Goal: Task Accomplishment & Management: Use online tool/utility

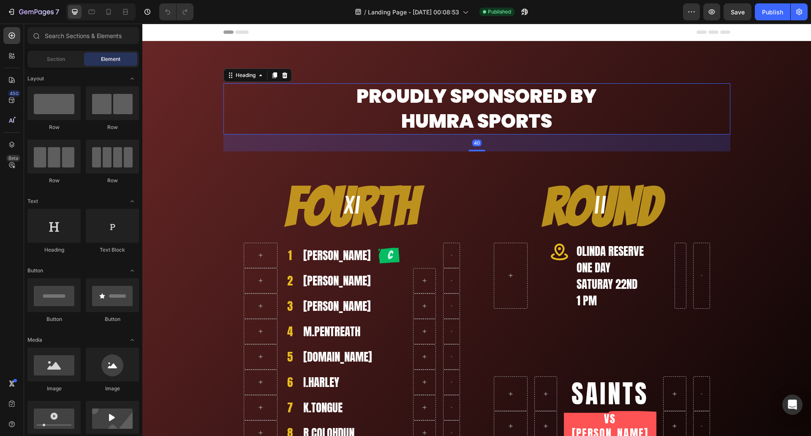
click at [300, 119] on h2 "Proudly sponsored by HuMRA Sports" at bounding box center [476, 108] width 507 height 51
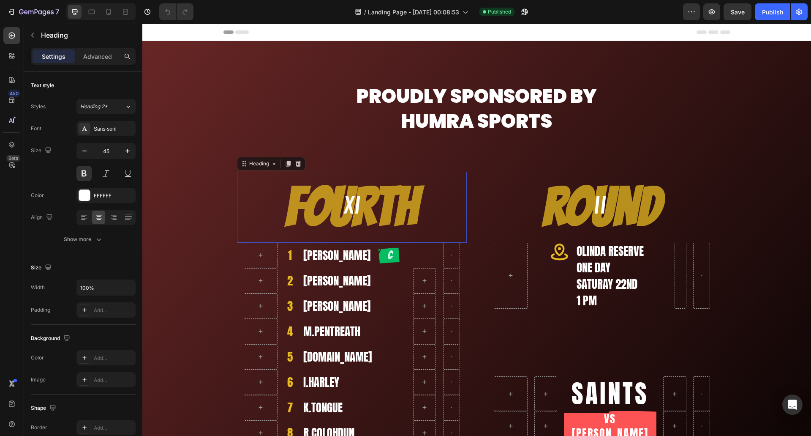
click at [241, 179] on h2 "Fourth" at bounding box center [352, 207] width 230 height 71
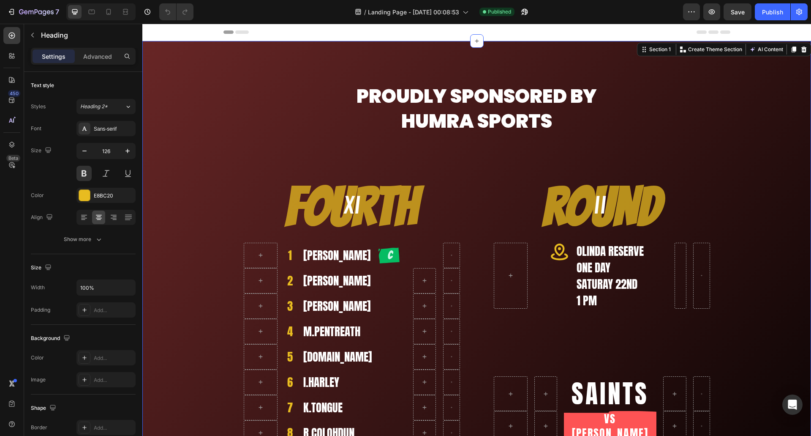
click at [184, 183] on div "Proudly sponsored by HuMRA Sports Heading Row Fourth Heading 1 Heading [PERSON_…" at bounding box center [476, 330] width 669 height 529
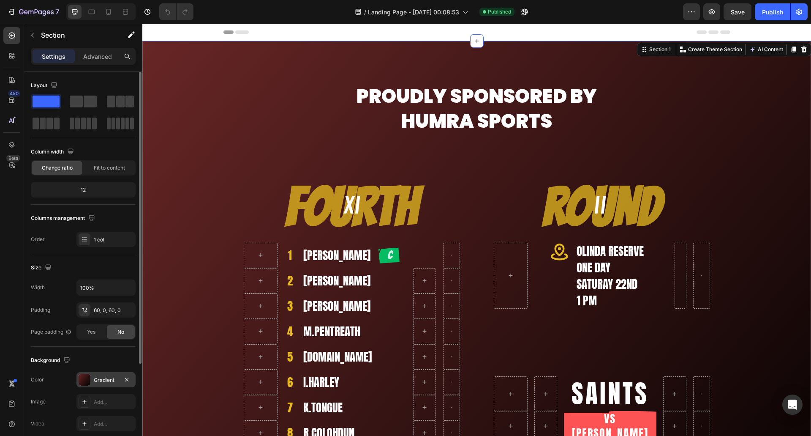
click at [104, 381] on div "Gradient" at bounding box center [106, 380] width 25 height 8
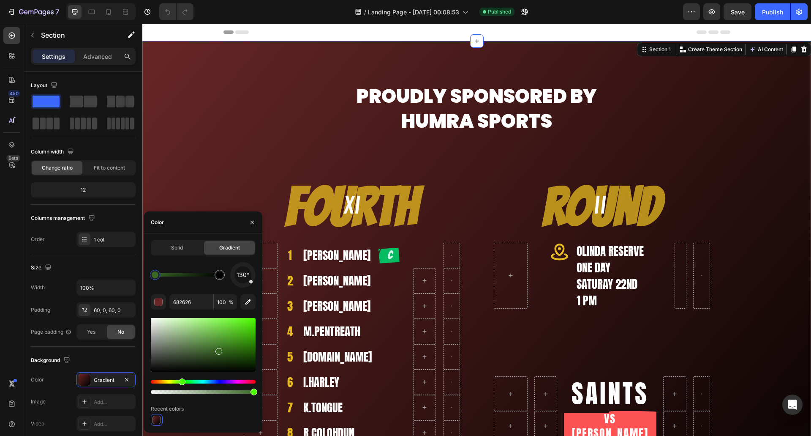
click at [181, 381] on div "Hue" at bounding box center [203, 381] width 105 height 3
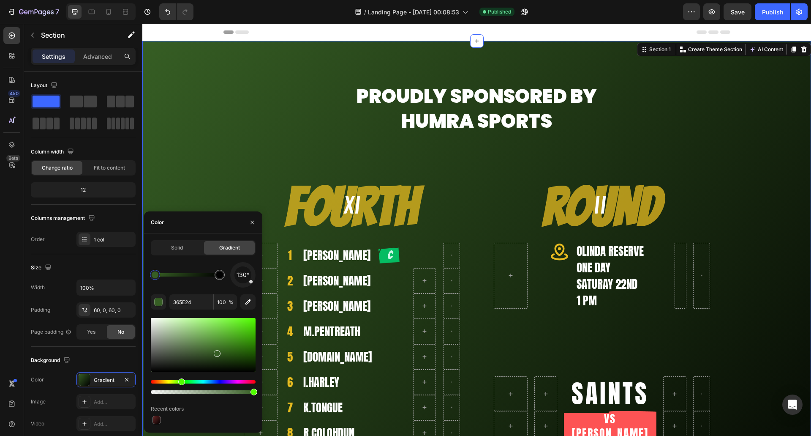
drag, startPoint x: 217, startPoint y: 351, endPoint x: 240, endPoint y: 321, distance: 37.6
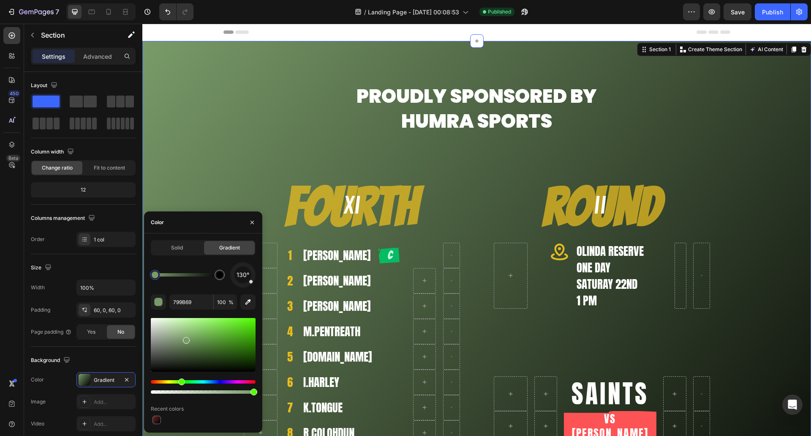
drag, startPoint x: 218, startPoint y: 351, endPoint x: 205, endPoint y: 345, distance: 14.5
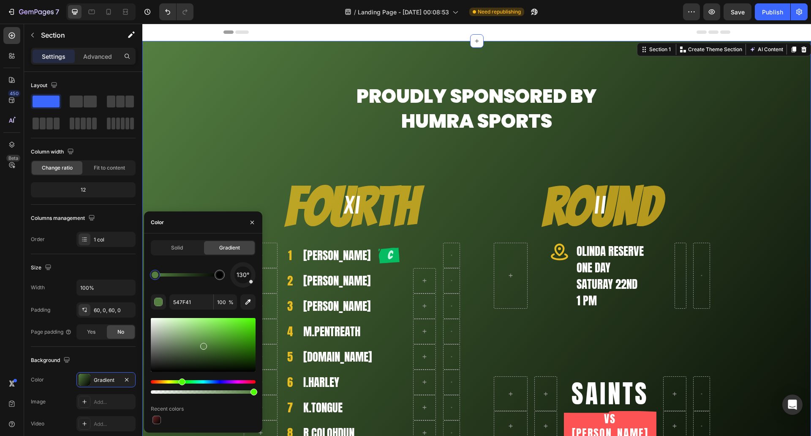
drag, startPoint x: 188, startPoint y: 339, endPoint x: 206, endPoint y: 344, distance: 19.3
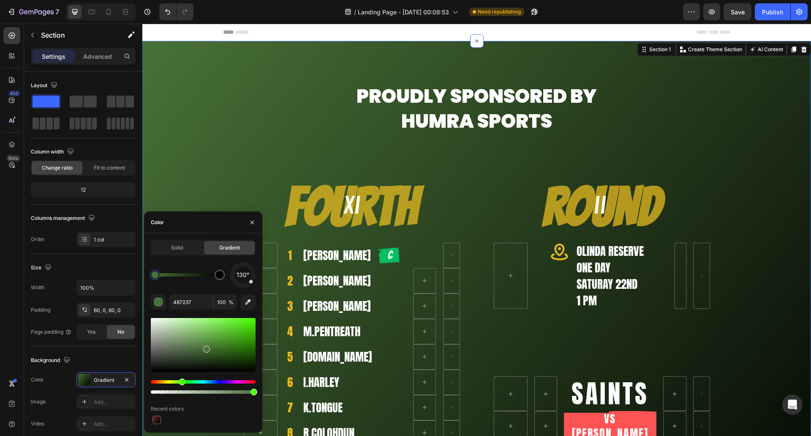
drag, startPoint x: 204, startPoint y: 347, endPoint x: 231, endPoint y: 340, distance: 27.6
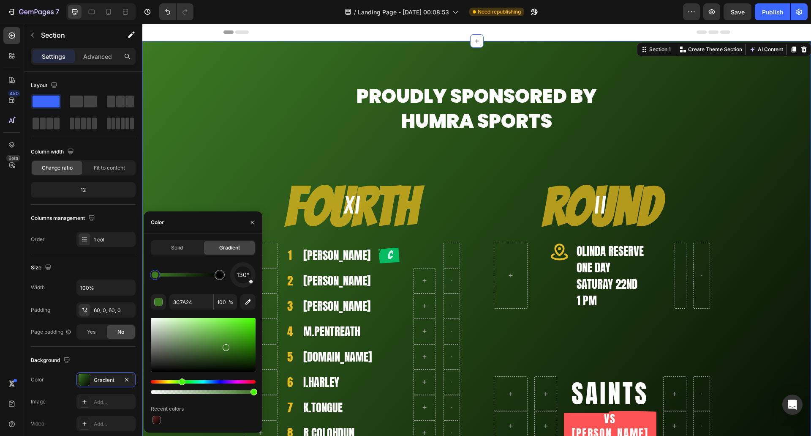
drag, startPoint x: 207, startPoint y: 349, endPoint x: 225, endPoint y: 340, distance: 20.4
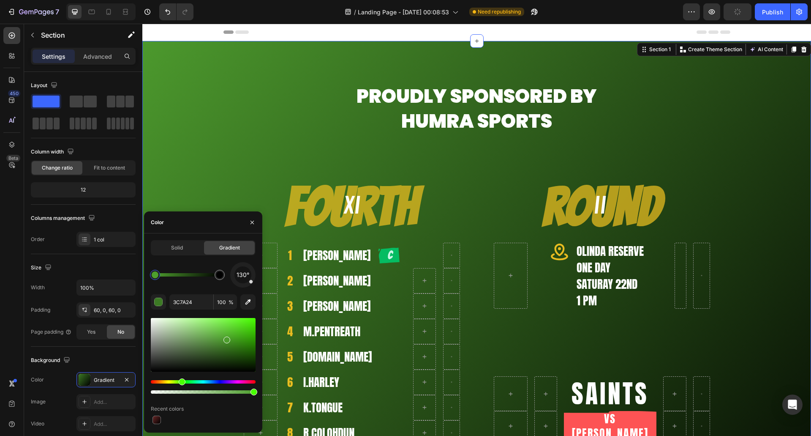
type input "4C992D"
drag, startPoint x: 225, startPoint y: 346, endPoint x: 225, endPoint y: 339, distance: 6.8
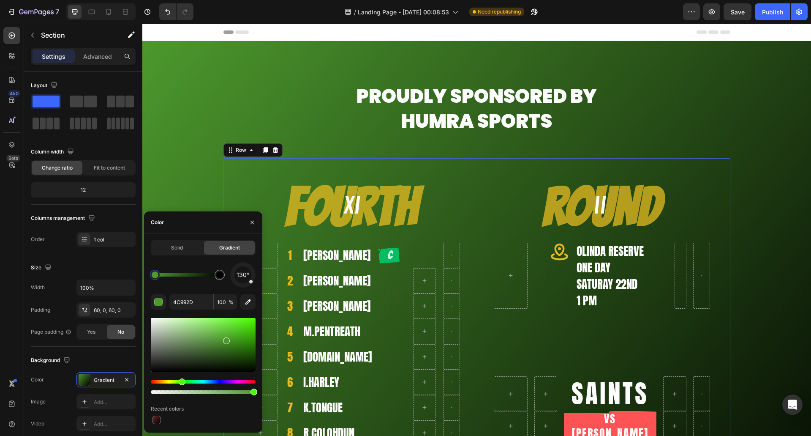
click at [468, 160] on div "Fourth Heading 1 Heading [PERSON_NAME] Heading Image Row Row 2 Heading [PERSON_…" at bounding box center [476, 377] width 507 height 438
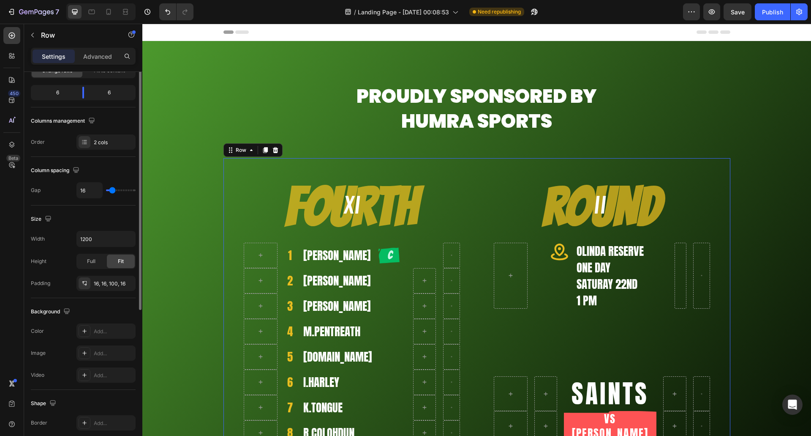
scroll to position [13, 0]
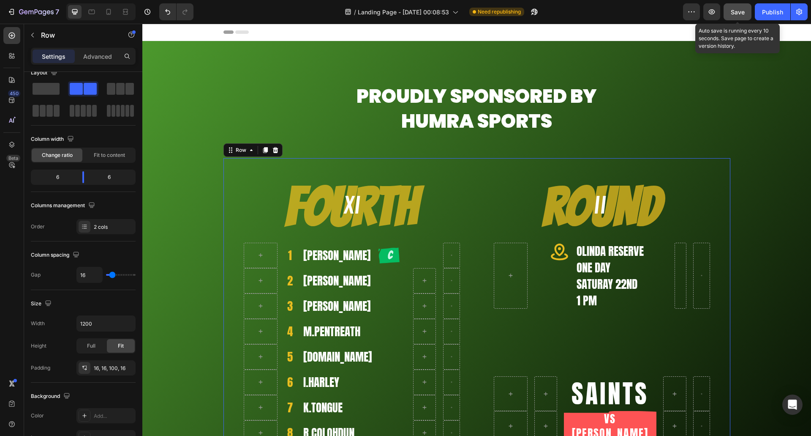
click at [740, 16] on button "Save" at bounding box center [738, 11] width 28 height 17
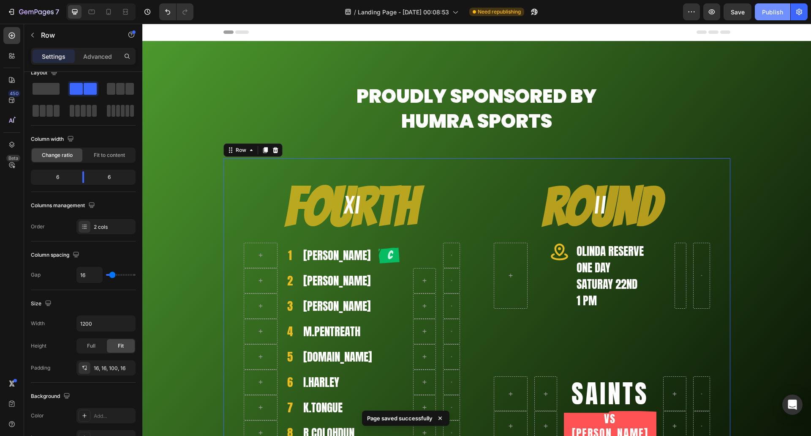
click at [773, 14] on div "Publish" at bounding box center [772, 12] width 21 height 9
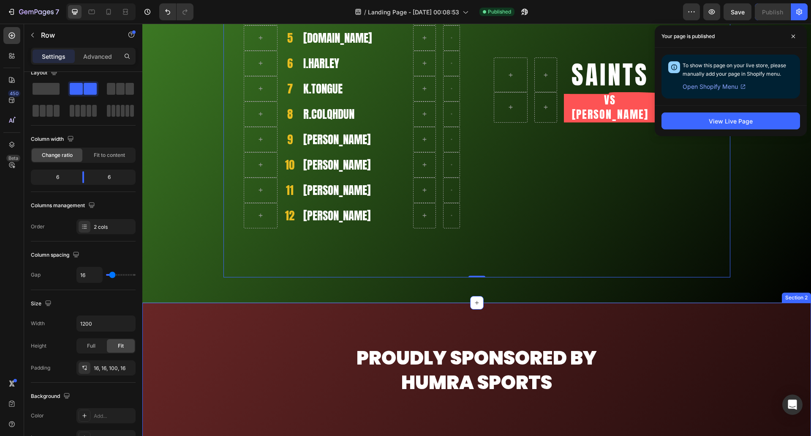
scroll to position [338, 0]
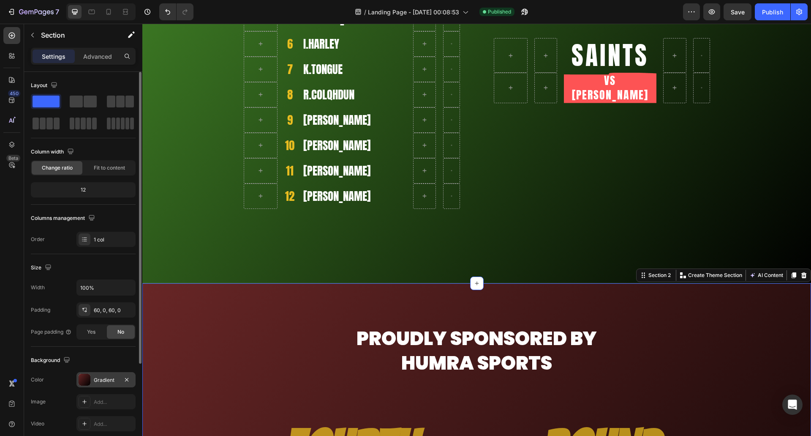
click at [106, 381] on div "Gradient" at bounding box center [106, 380] width 25 height 8
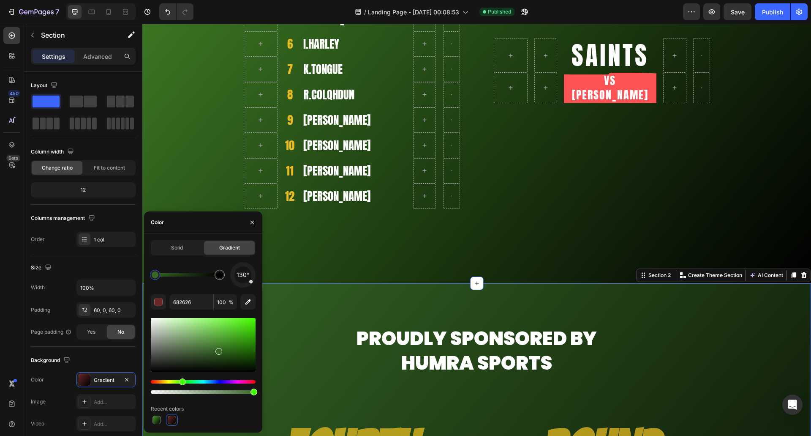
click at [181, 381] on div "Hue" at bounding box center [203, 381] width 105 height 3
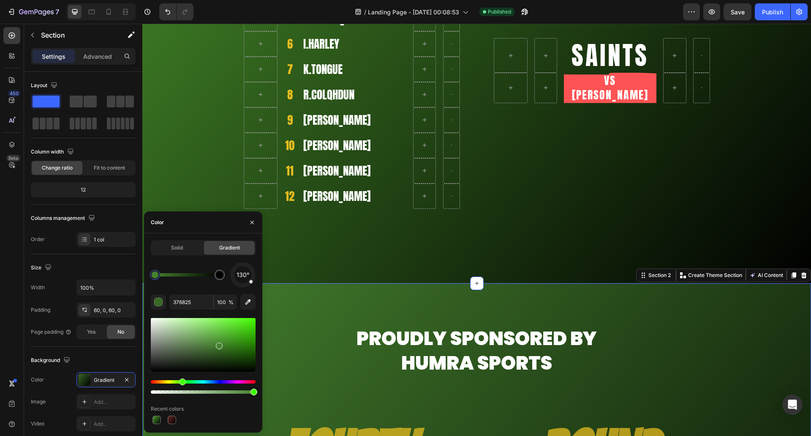
drag, startPoint x: 219, startPoint y: 351, endPoint x: 253, endPoint y: 337, distance: 36.9
click at [218, 343] on div at bounding box center [219, 345] width 7 height 7
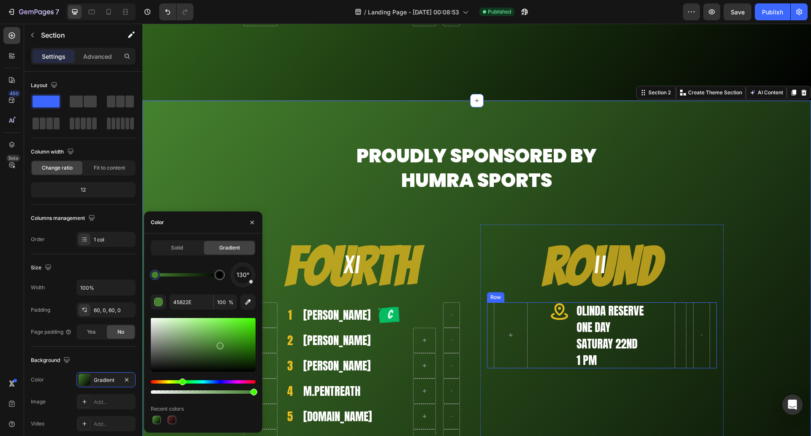
scroll to position [549, 0]
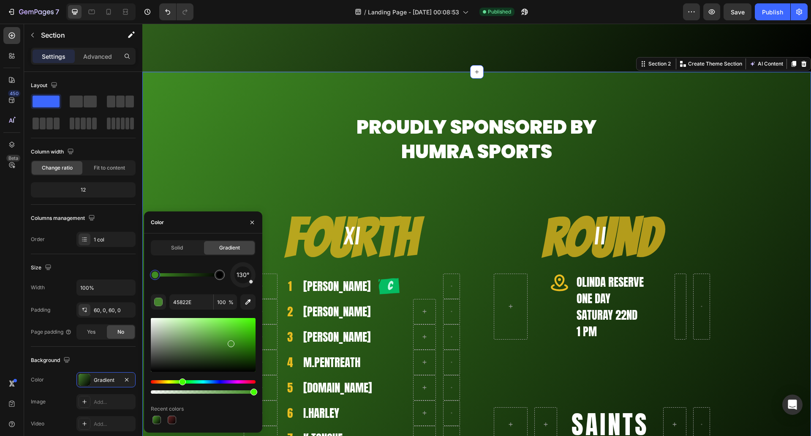
drag, startPoint x: 222, startPoint y: 346, endPoint x: 230, endPoint y: 342, distance: 8.7
click at [230, 342] on div at bounding box center [231, 343] width 7 height 7
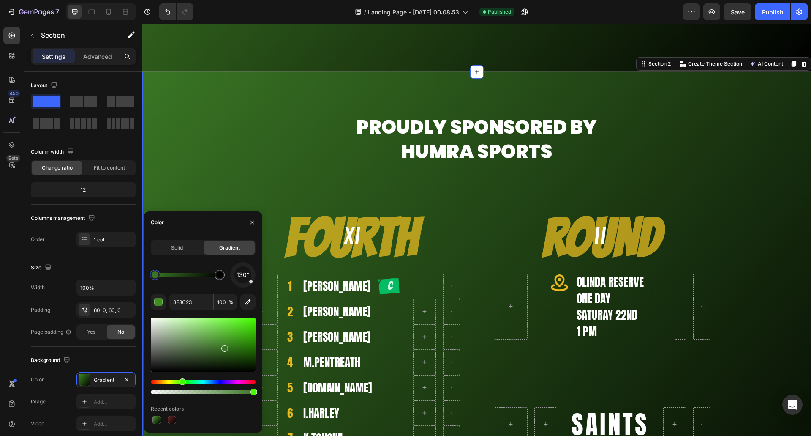
type input "397524"
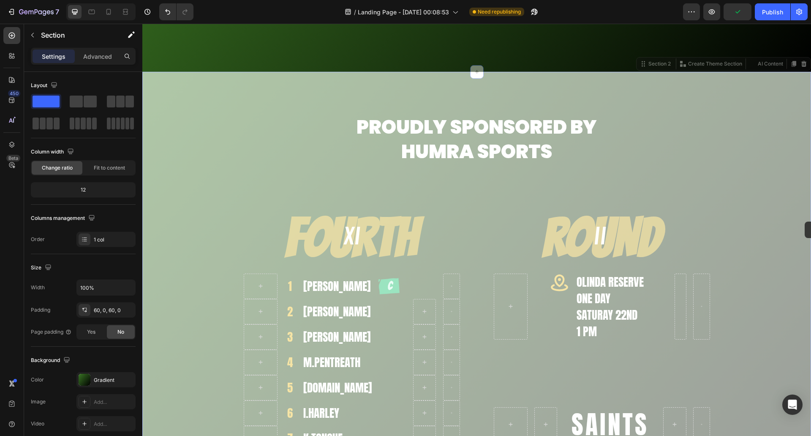
drag, startPoint x: 804, startPoint y: 280, endPoint x: 805, endPoint y: 221, distance: 58.3
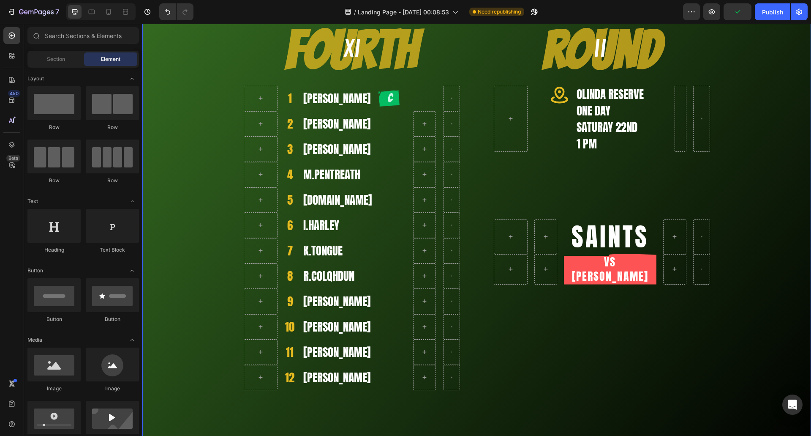
scroll to position [739, 0]
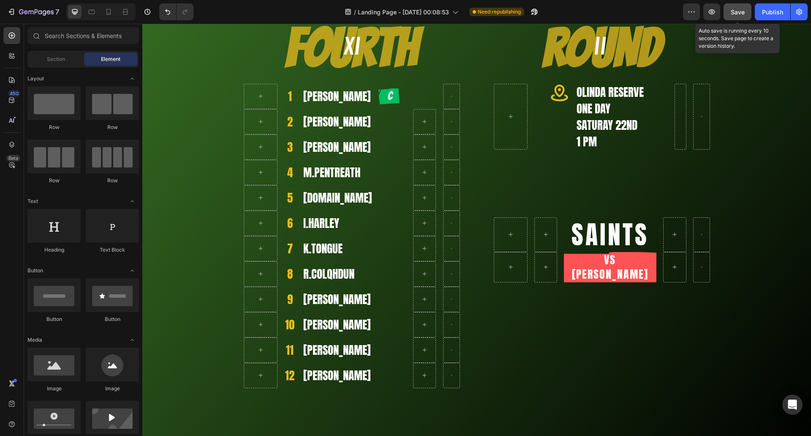
click at [738, 14] on span "Save" at bounding box center [738, 11] width 14 height 7
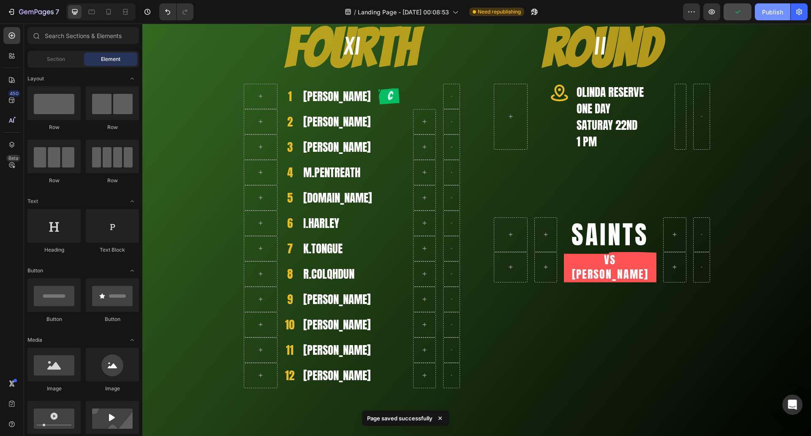
click at [768, 12] on div "Publish" at bounding box center [772, 12] width 21 height 9
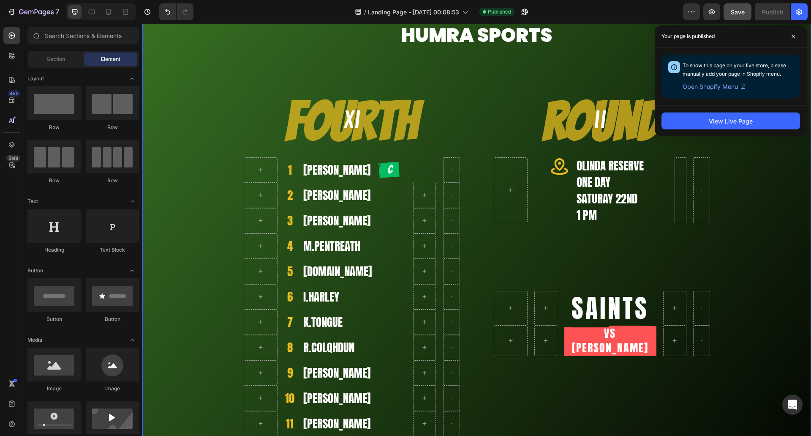
scroll to position [697, 0]
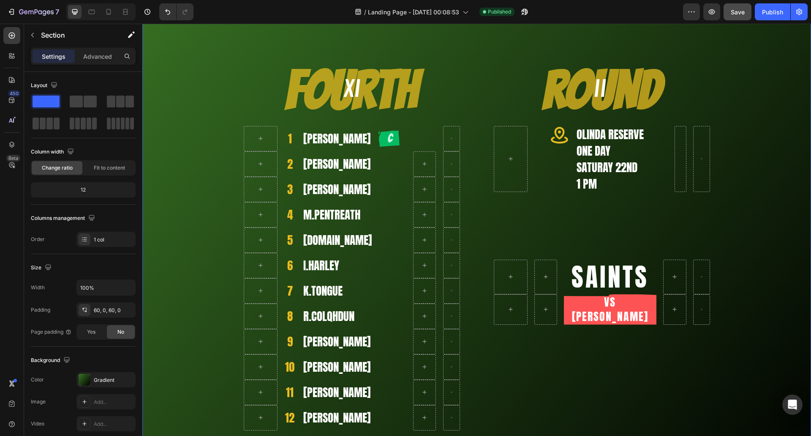
click at [172, 287] on div "Proudly sponsored by HuMRA Sports Heading Row Fourth Heading 1 Heading [PERSON_…" at bounding box center [476, 214] width 669 height 529
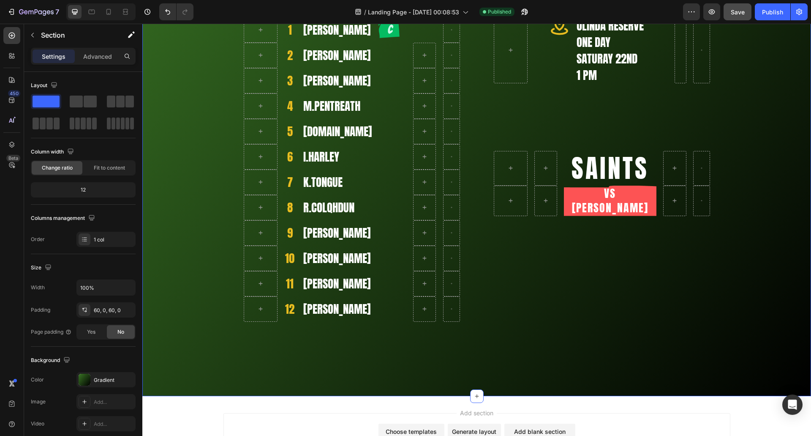
scroll to position [866, 0]
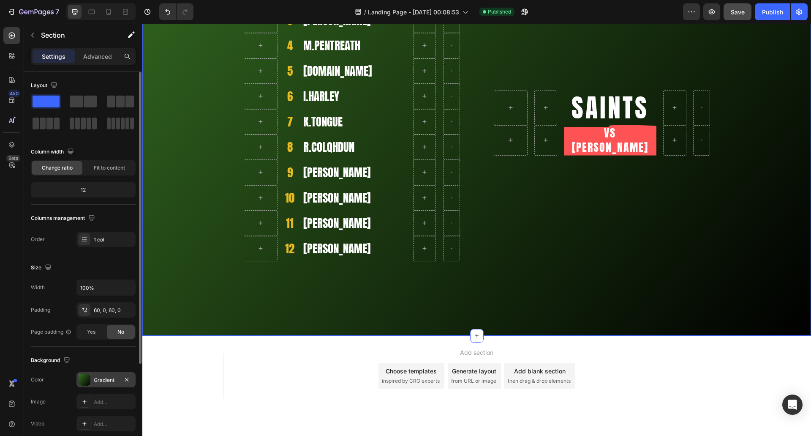
click at [95, 379] on div "Gradient" at bounding box center [106, 380] width 25 height 8
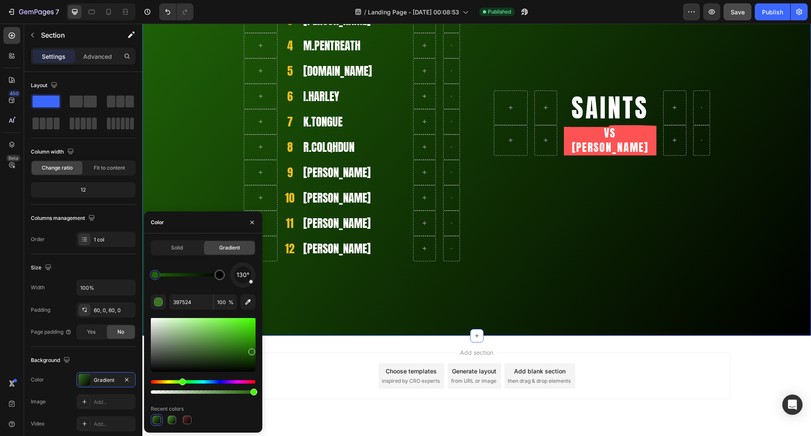
type input "267709"
drag, startPoint x: 223, startPoint y: 349, endPoint x: 235, endPoint y: 349, distance: 12.7
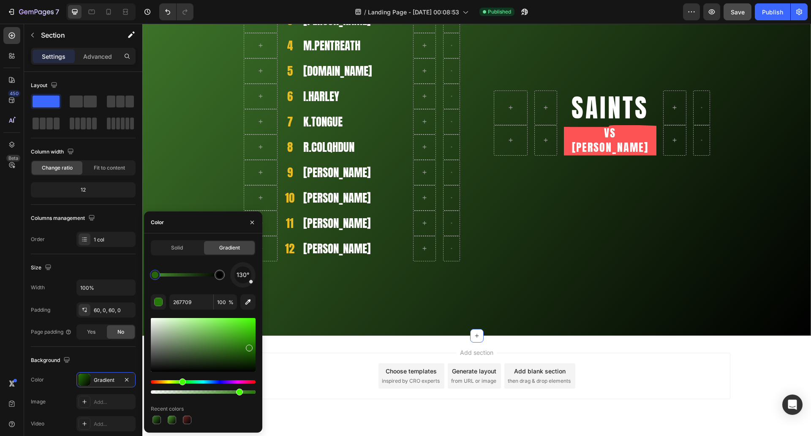
type input "83"
drag, startPoint x: 253, startPoint y: 390, endPoint x: 237, endPoint y: 390, distance: 15.6
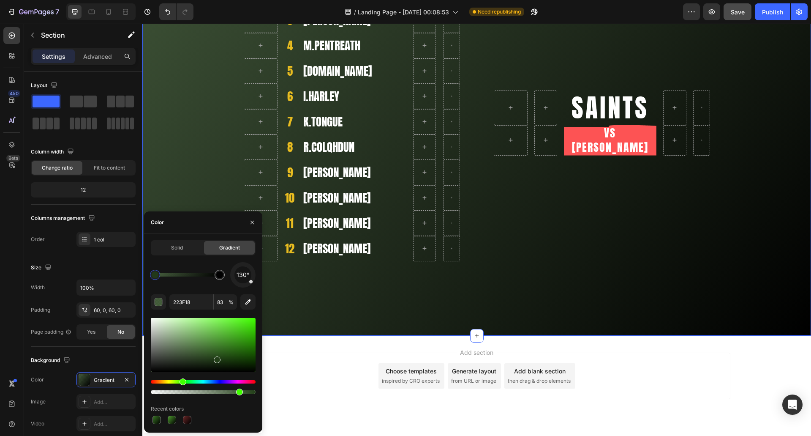
drag, startPoint x: 251, startPoint y: 350, endPoint x: 225, endPoint y: 358, distance: 26.5
drag, startPoint x: 215, startPoint y: 360, endPoint x: 230, endPoint y: 356, distance: 15.0
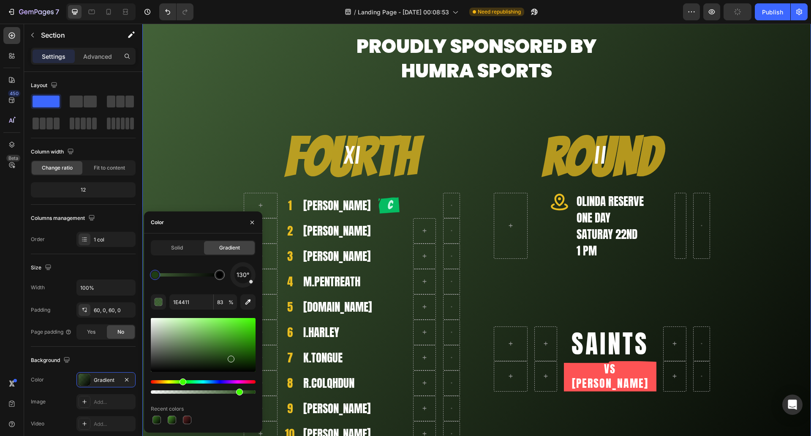
scroll to position [654, 0]
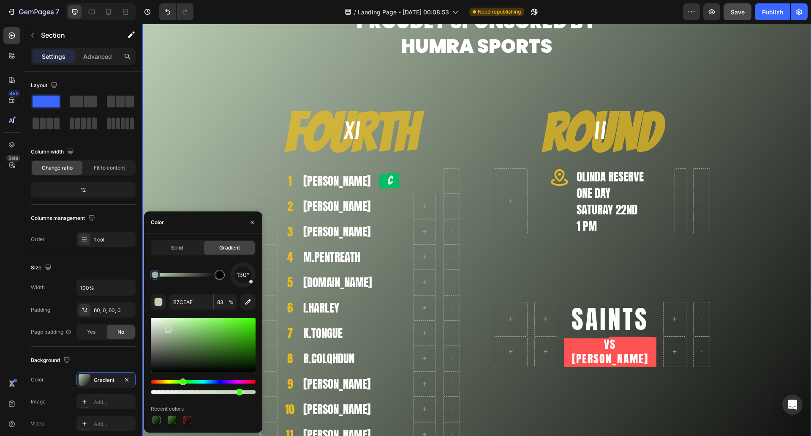
drag, startPoint x: 232, startPoint y: 357, endPoint x: 167, endPoint y: 328, distance: 71.5
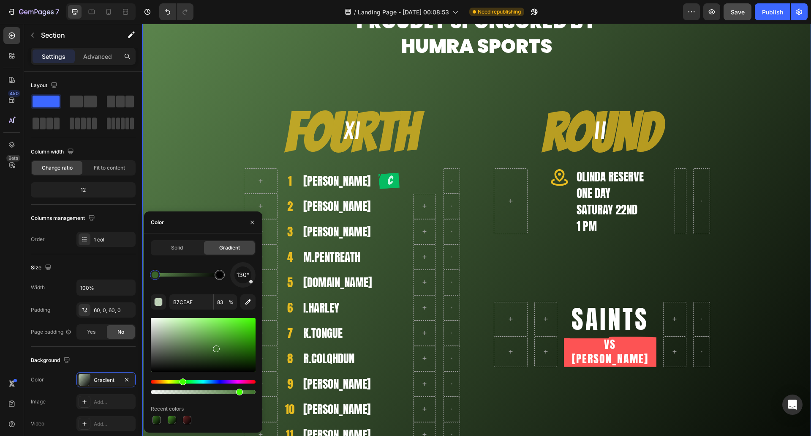
type input "3E722C"
drag, startPoint x: 167, startPoint y: 328, endPoint x: 215, endPoint y: 347, distance: 51.8
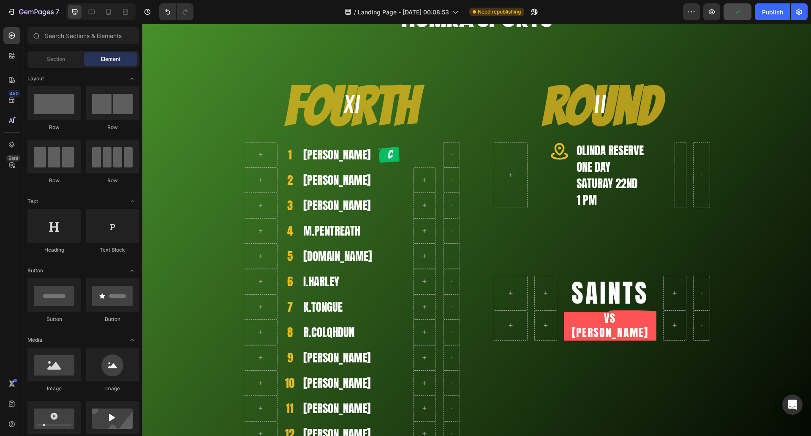
scroll to position [98, 0]
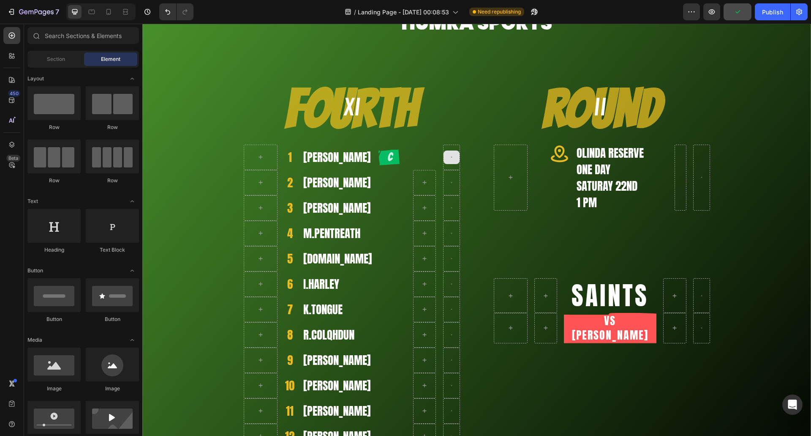
click at [196, 156] on div "Proudly sponsored by HuMRA Sports Heading Row Fourth Heading 1 Heading [PERSON_…" at bounding box center [476, 232] width 669 height 529
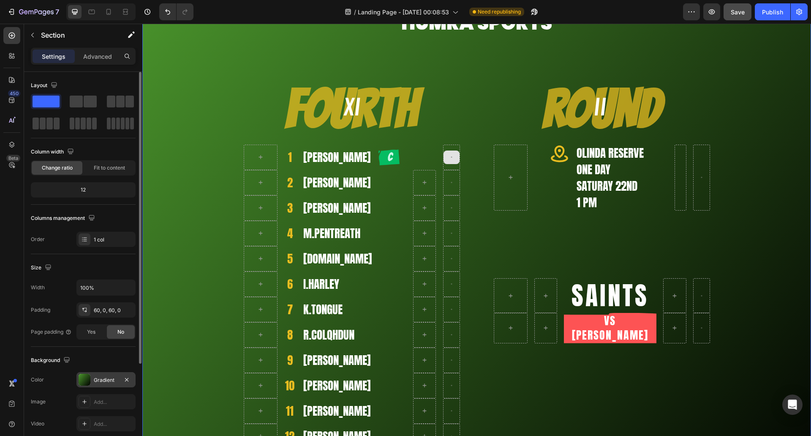
click at [122, 383] on div at bounding box center [127, 379] width 10 height 10
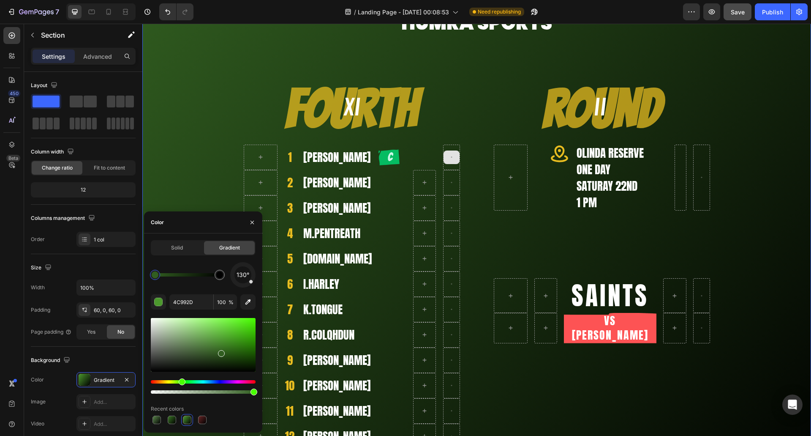
type input "315E20"
drag, startPoint x: 226, startPoint y: 346, endPoint x: 221, endPoint y: 348, distance: 5.3
click at [741, 12] on span "Save" at bounding box center [738, 11] width 14 height 7
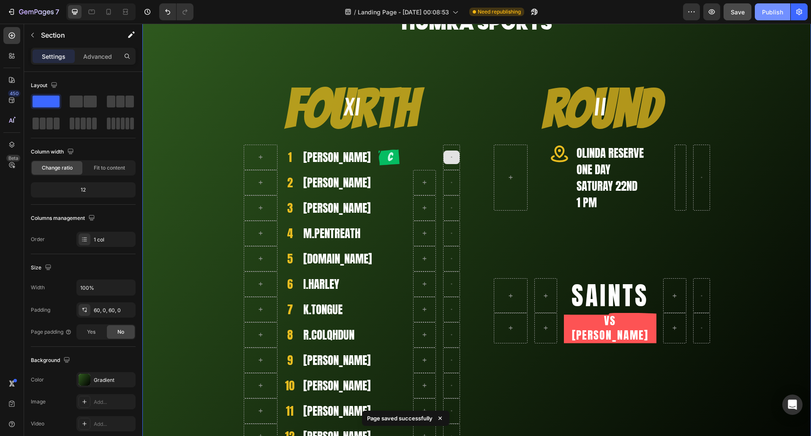
click at [761, 15] on button "Publish" at bounding box center [772, 11] width 35 height 17
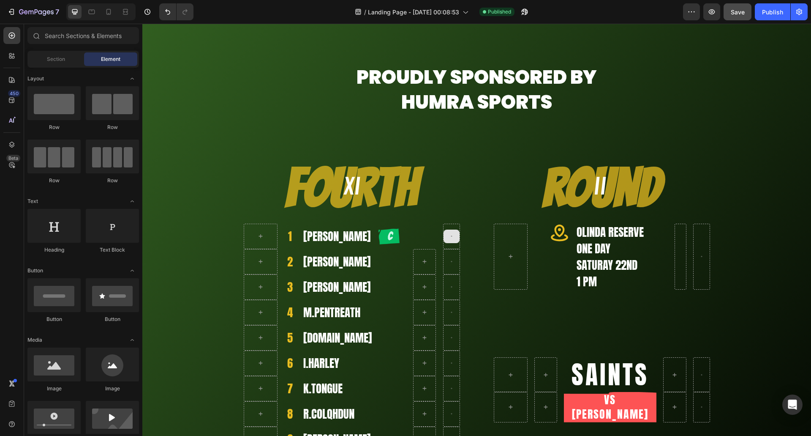
scroll to position [16, 0]
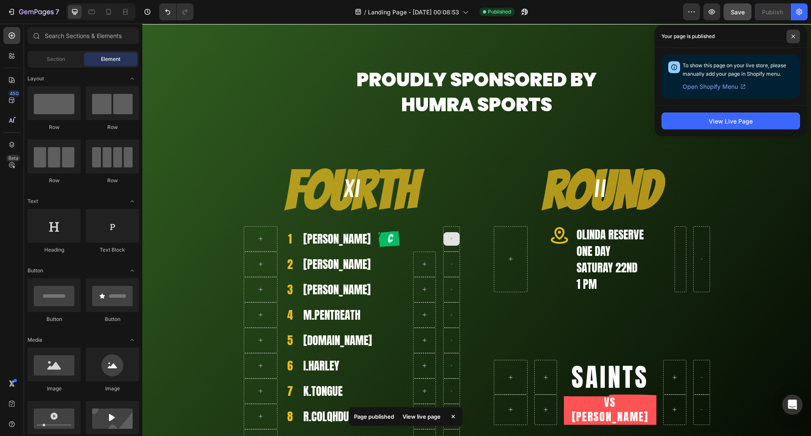
click at [794, 36] on icon at bounding box center [793, 36] width 4 height 4
